Goal: Information Seeking & Learning: Find specific page/section

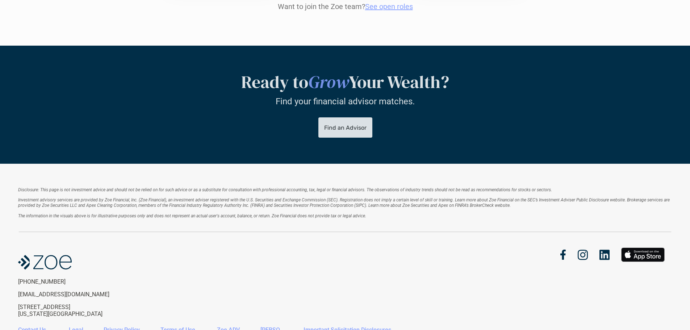
scroll to position [903, 0]
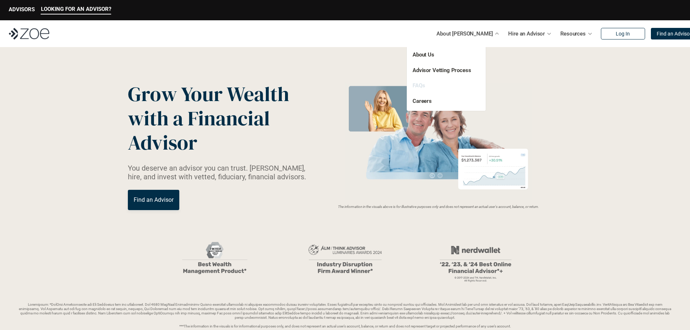
click at [420, 88] on link "FAQs" at bounding box center [419, 85] width 12 height 7
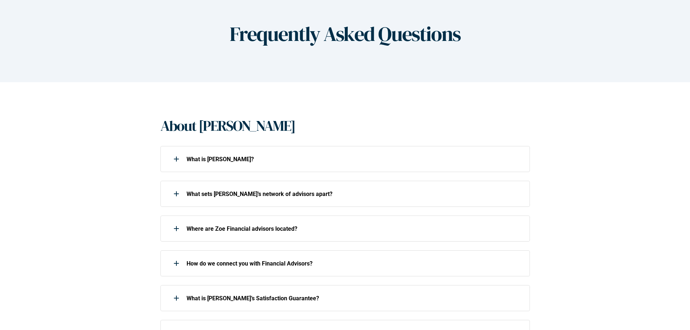
scroll to position [145, 0]
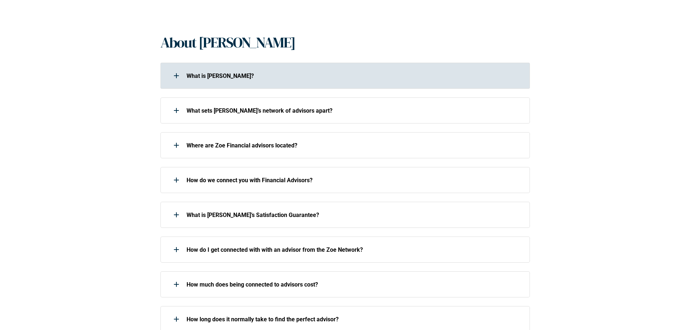
click at [174, 74] on div at bounding box center [176, 75] width 14 height 14
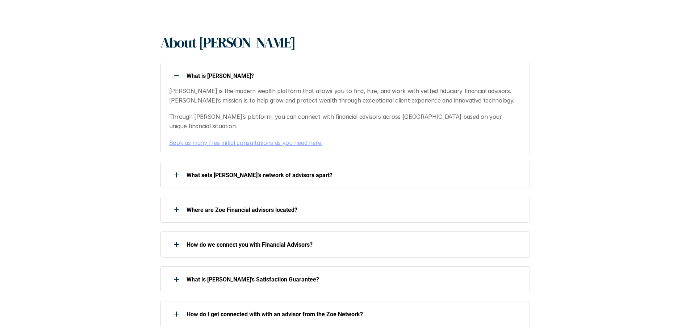
scroll to position [290, 0]
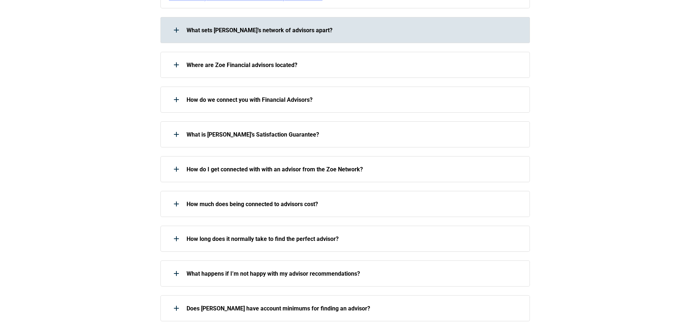
click at [175, 23] on div at bounding box center [176, 30] width 14 height 14
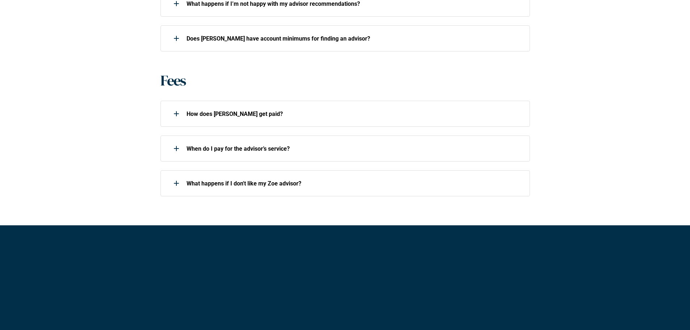
scroll to position [724, 0]
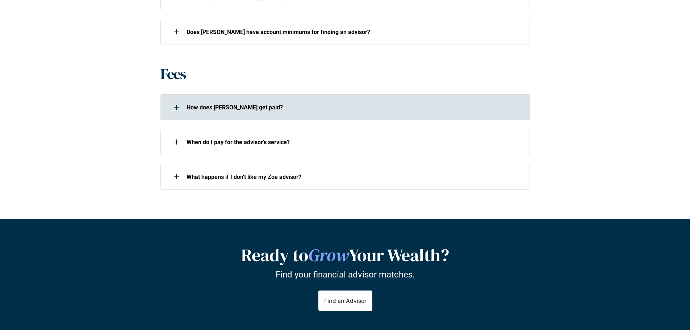
click at [176, 105] on use at bounding box center [176, 107] width 1 height 5
